Goal: Check status

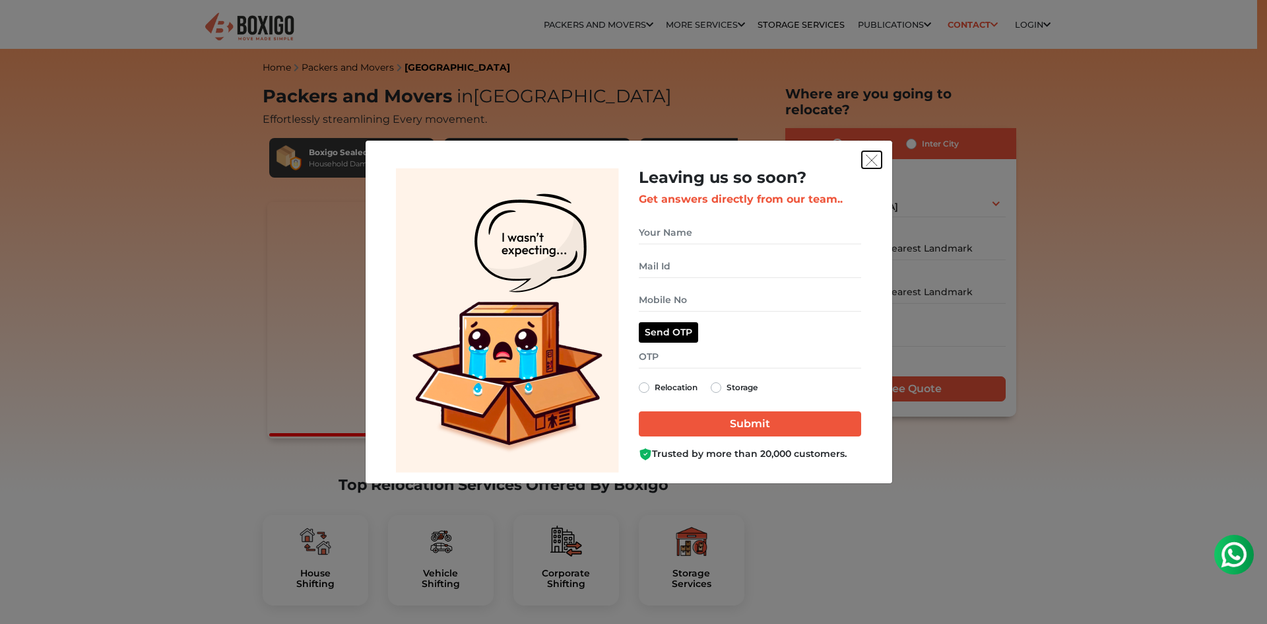
click at [868, 162] on img "get free quote dialog" at bounding box center [872, 160] width 12 height 12
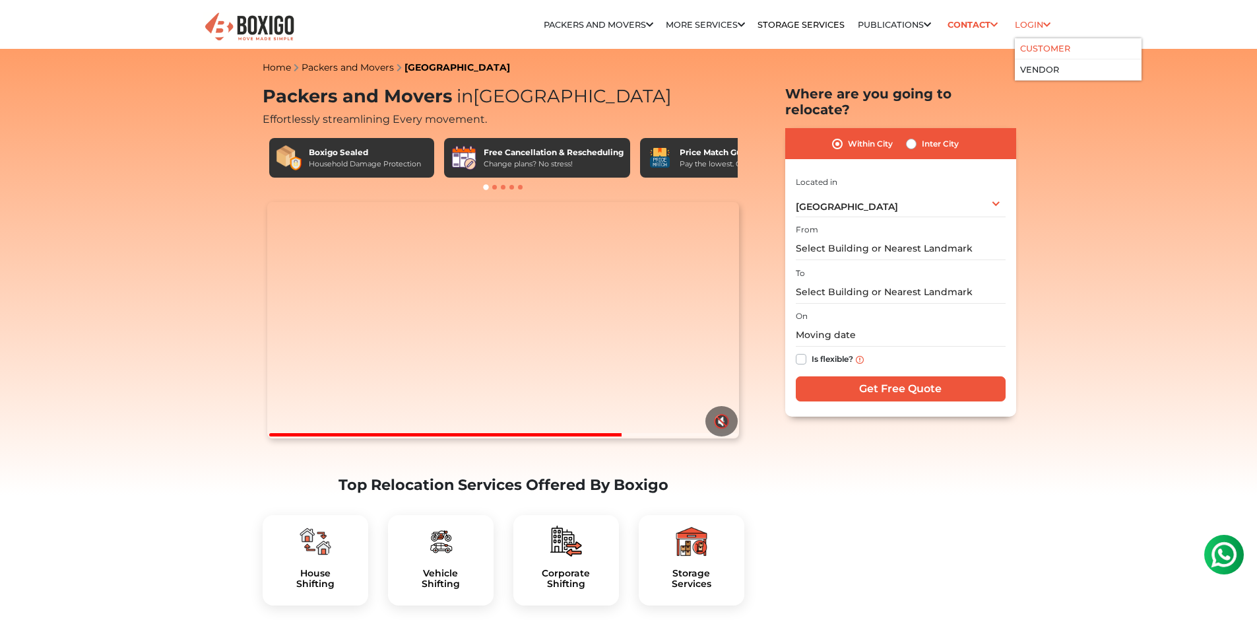
click at [1036, 46] on link "Customer" at bounding box center [1045, 49] width 50 height 10
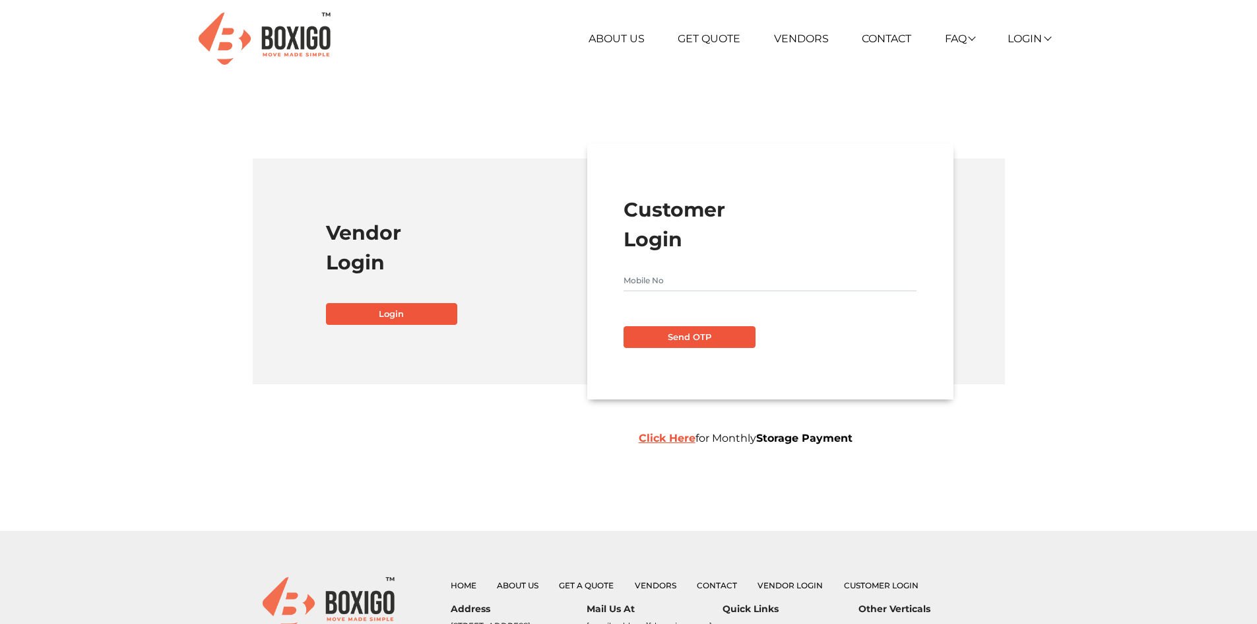
click at [659, 274] on input "text" at bounding box center [770, 280] width 293 height 21
type input "9347748846"
click at [678, 345] on button "Send OTP" at bounding box center [690, 337] width 132 height 22
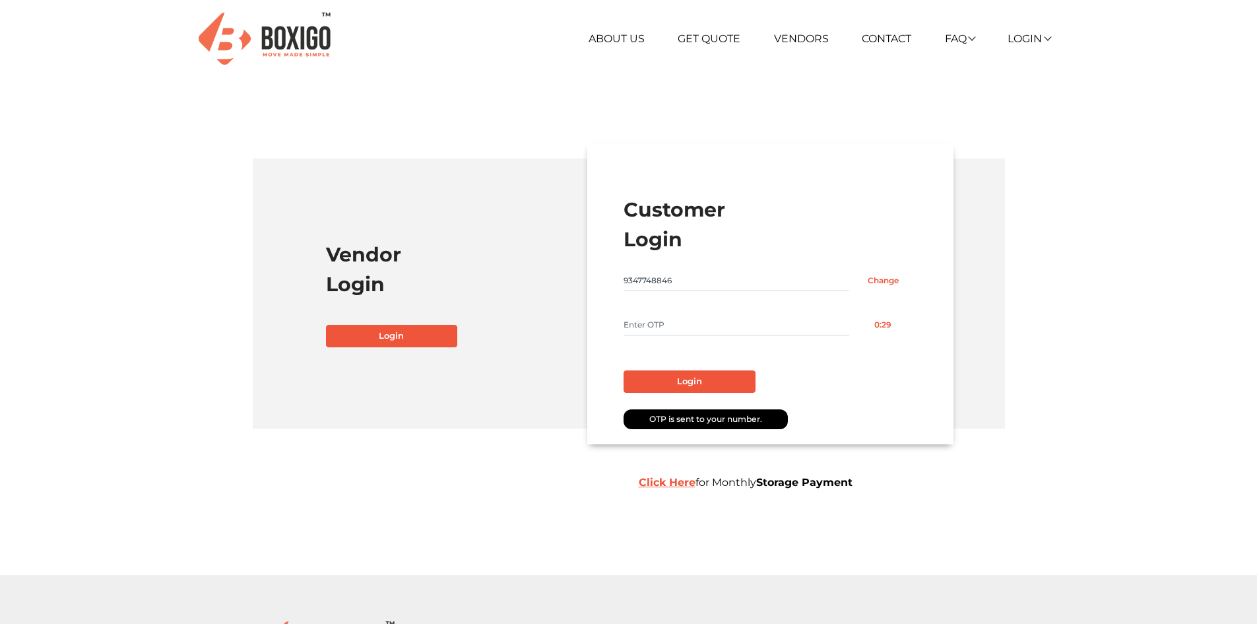
click at [655, 318] on input "text" at bounding box center [737, 324] width 226 height 21
type input "5702"
click at [669, 379] on button "Login" at bounding box center [690, 381] width 132 height 22
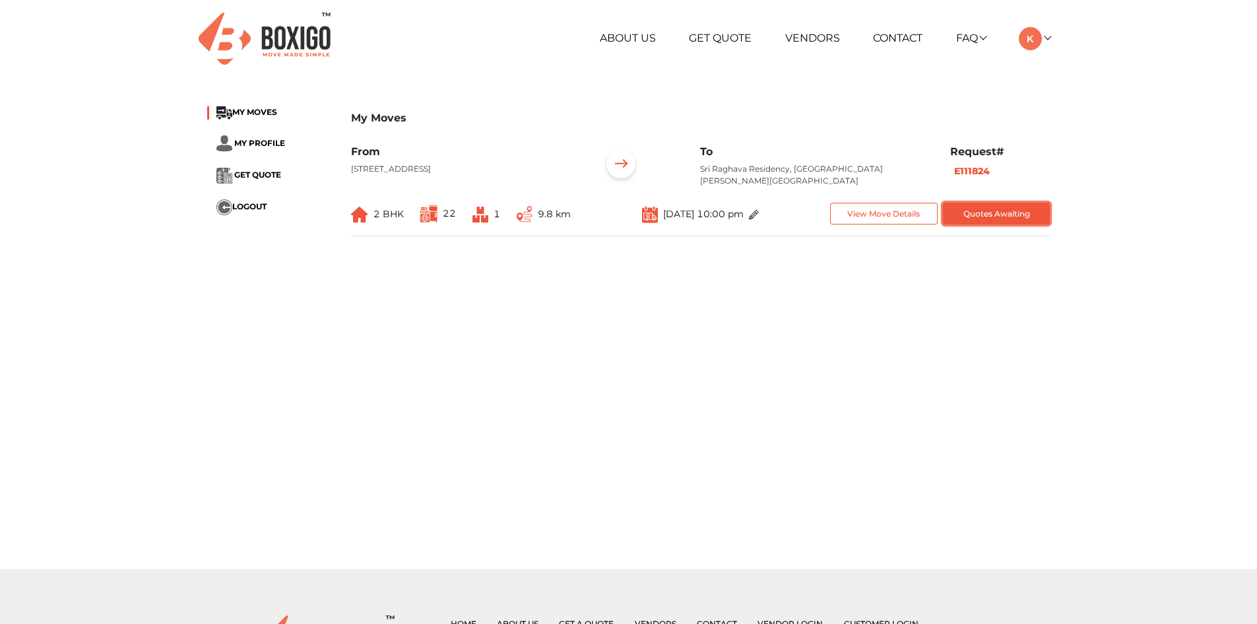
click at [965, 207] on button "Quotes Awaiting" at bounding box center [997, 214] width 108 height 22
drag, startPoint x: 638, startPoint y: 212, endPoint x: 795, endPoint y: 214, distance: 157.1
click at [795, 214] on div "Sep 27th 2025 at 10:00 pm" at bounding box center [701, 214] width 220 height 22
click at [761, 277] on main "My Moves MY MOVES MY PROFILE GET QUOTE LOGOUT My Moves From Road no 5 jubilee h…" at bounding box center [628, 331] width 1257 height 475
drag, startPoint x: 639, startPoint y: 210, endPoint x: 802, endPoint y: 218, distance: 162.5
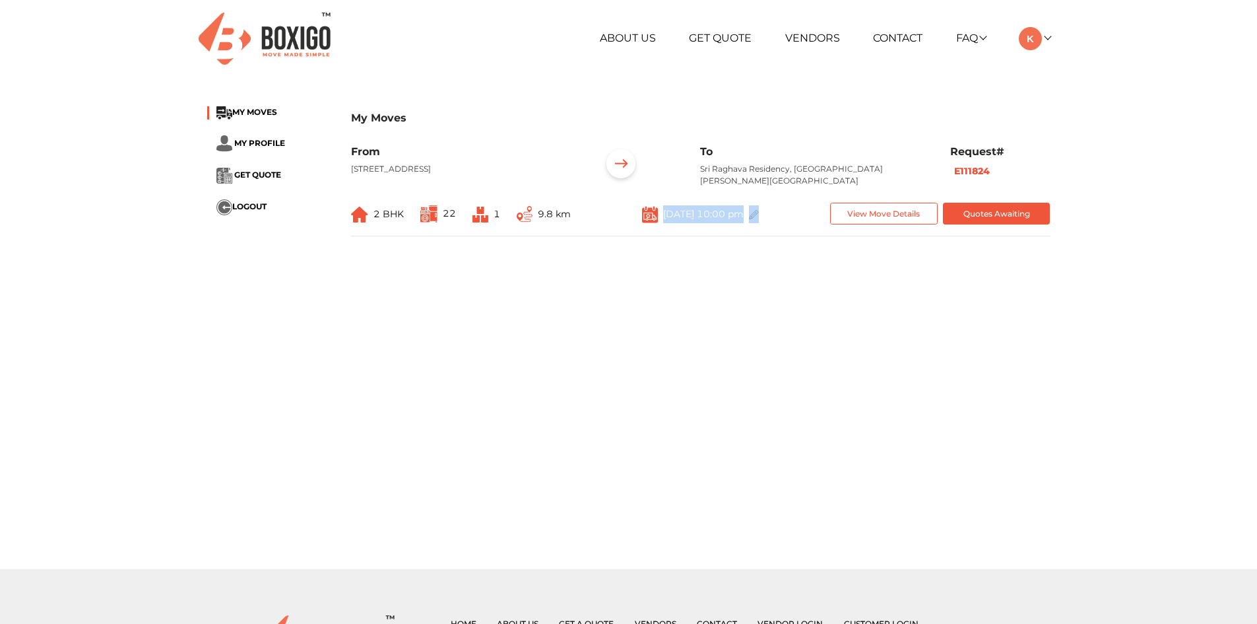
click at [802, 218] on div "Sep 27th 2025 at 10:00 pm" at bounding box center [701, 214] width 220 height 22
click at [747, 298] on main "My Moves MY MOVES MY PROFILE GET QUOTE LOGOUT My Moves From Road no 5 jubilee h…" at bounding box center [628, 331] width 1257 height 475
click at [719, 298] on main "My Moves MY MOVES MY PROFILE GET QUOTE LOGOUT My Moves From Road no 5 jubilee h…" at bounding box center [628, 331] width 1257 height 475
drag, startPoint x: 639, startPoint y: 211, endPoint x: 785, endPoint y: 217, distance: 145.3
click at [785, 217] on div "Sep 27th 2025 at 10:00 pm" at bounding box center [701, 214] width 220 height 22
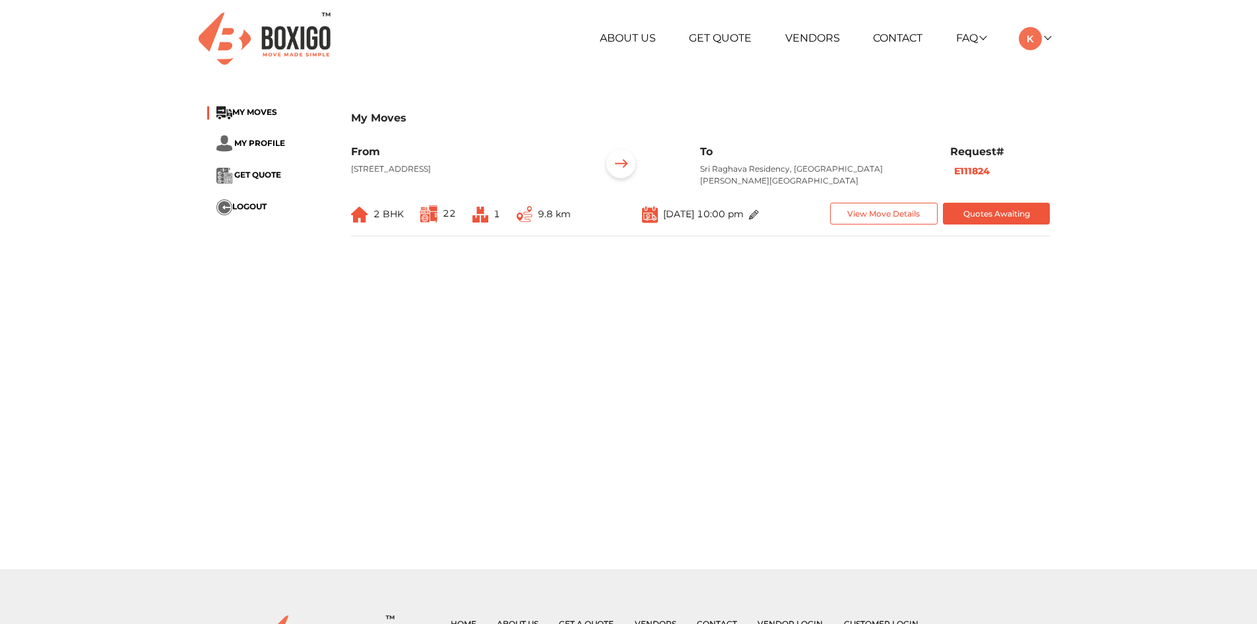
click at [744, 319] on main "My Moves MY MOVES MY PROFILE GET QUOTE LOGOUT My Moves From Road no 5 jubilee h…" at bounding box center [628, 331] width 1257 height 475
drag, startPoint x: 639, startPoint y: 212, endPoint x: 748, endPoint y: 304, distance: 142.4
click at [789, 214] on div "Sep 27th 2025 at 10:00 pm" at bounding box center [701, 214] width 220 height 22
click at [742, 309] on main "My Moves MY MOVES MY PROFILE GET QUOTE LOGOUT My Moves From Road no 5 jubilee h…" at bounding box center [628, 331] width 1257 height 475
drag, startPoint x: 639, startPoint y: 208, endPoint x: 784, endPoint y: 212, distance: 145.2
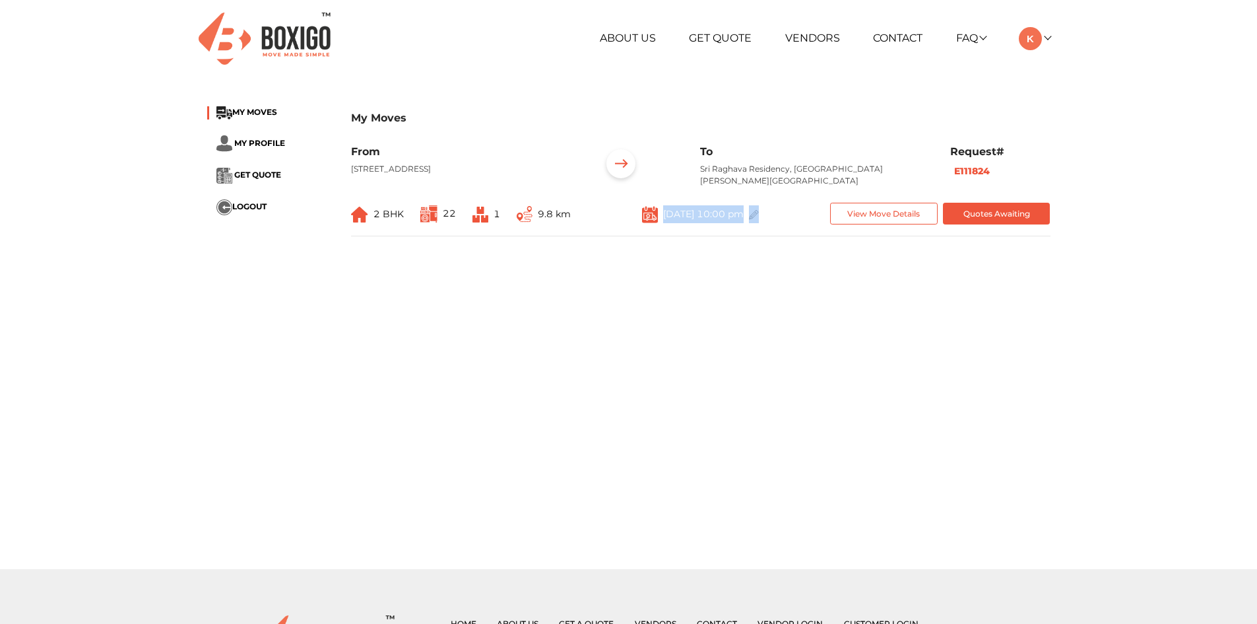
click at [759, 212] on div "Sep 27th 2025 at 10:00 pm" at bounding box center [700, 214] width 117 height 18
click at [760, 290] on main "My Moves MY MOVES MY PROFILE GET QUOTE LOGOUT My Moves From Road no 5 jubilee h…" at bounding box center [628, 331] width 1257 height 475
drag, startPoint x: 639, startPoint y: 212, endPoint x: 783, endPoint y: 220, distance: 144.1
click at [759, 220] on div "Sep 27th 2025 at 10:00 pm" at bounding box center [700, 214] width 117 height 18
click at [769, 266] on main "My Moves MY MOVES MY PROFILE GET QUOTE LOGOUT My Moves From Road no 5 jubilee h…" at bounding box center [628, 331] width 1257 height 475
